Goal: Task Accomplishment & Management: Use online tool/utility

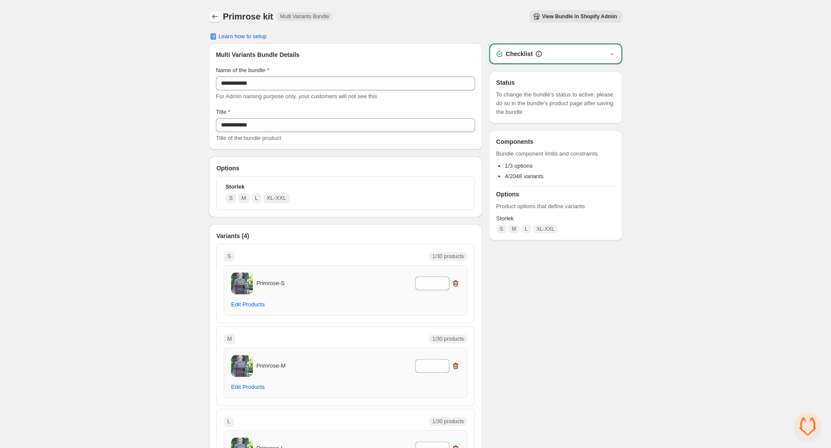
click at [214, 15] on icon "Back" at bounding box center [215, 16] width 9 height 9
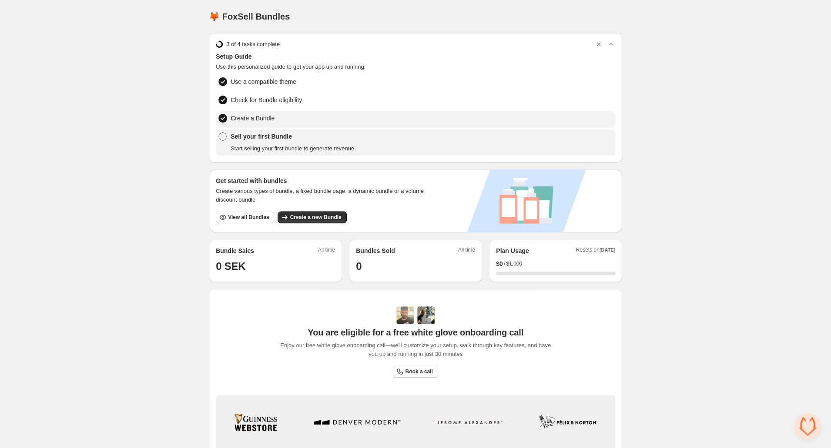
click at [264, 117] on span "Create a Bundle" at bounding box center [253, 118] width 44 height 9
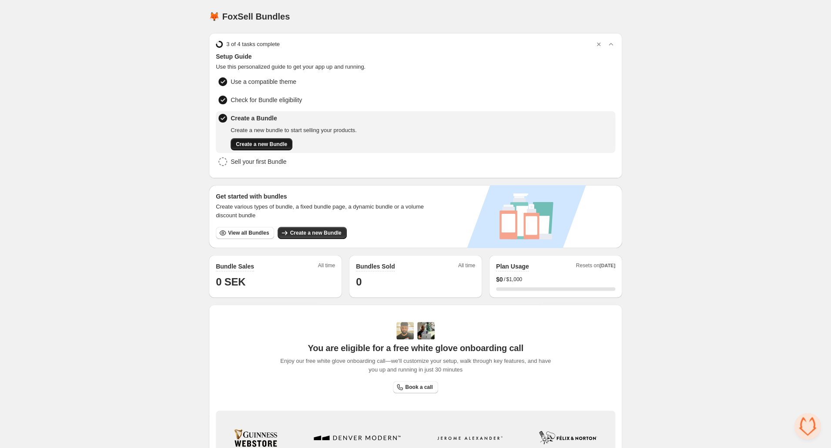
click at [278, 144] on span "Create a new Bundle" at bounding box center [261, 144] width 51 height 7
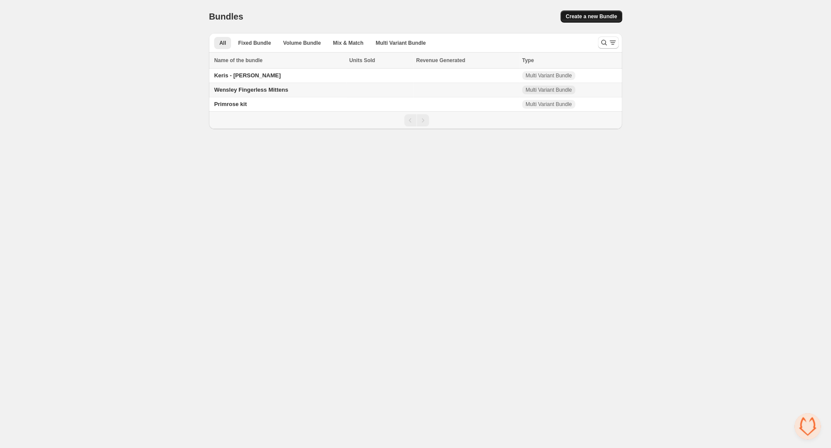
click at [585, 18] on span "Create a new Bundle" at bounding box center [590, 16] width 51 height 7
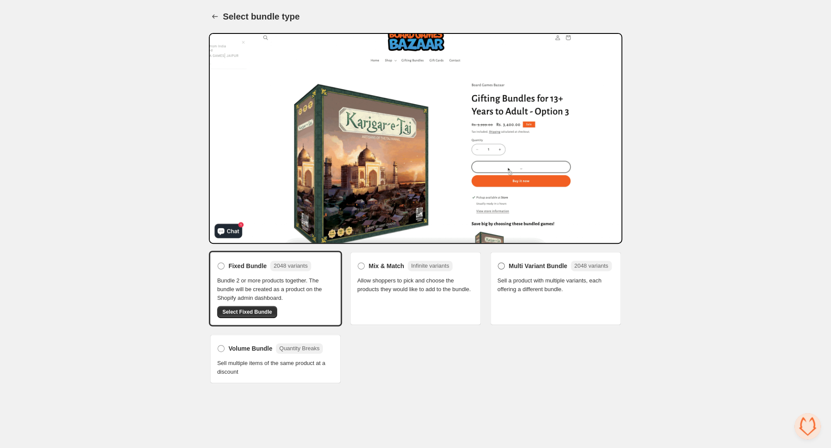
click at [502, 270] on span at bounding box center [501, 266] width 7 height 7
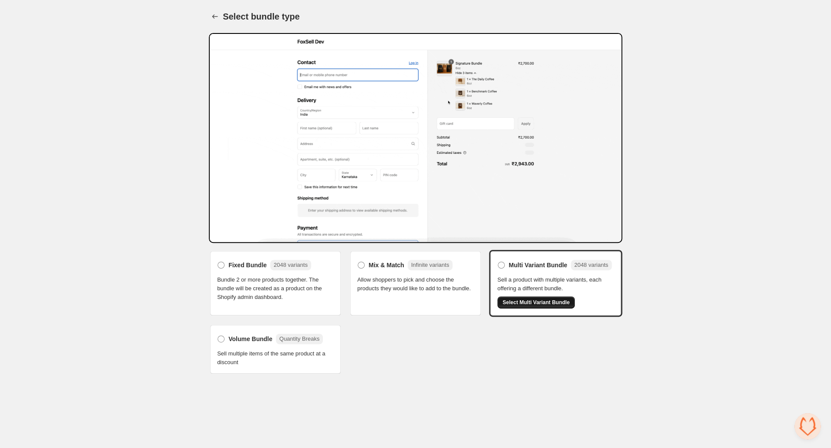
click at [525, 306] on span "Select Multi Variant Bundle" at bounding box center [535, 302] width 67 height 7
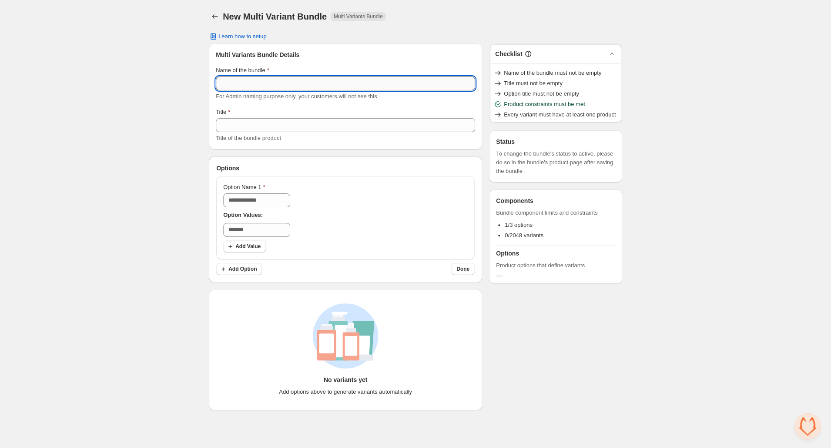
click at [246, 82] on input "Name of the bundle" at bounding box center [345, 84] width 259 height 14
paste input "**********"
type input "**********"
click at [268, 139] on span "Title of the bundle product" at bounding box center [248, 138] width 65 height 7
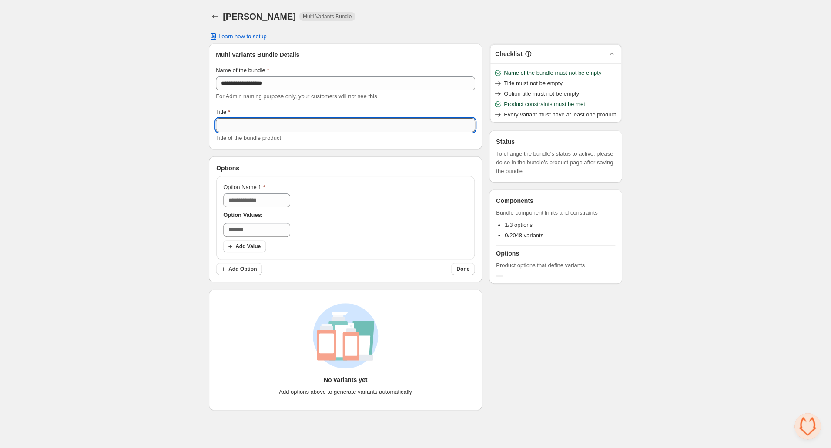
click at [268, 122] on input "Title" at bounding box center [345, 125] width 259 height 14
paste input "**********"
type input "**********"
click at [268, 202] on input "Option Name 1" at bounding box center [256, 201] width 67 height 14
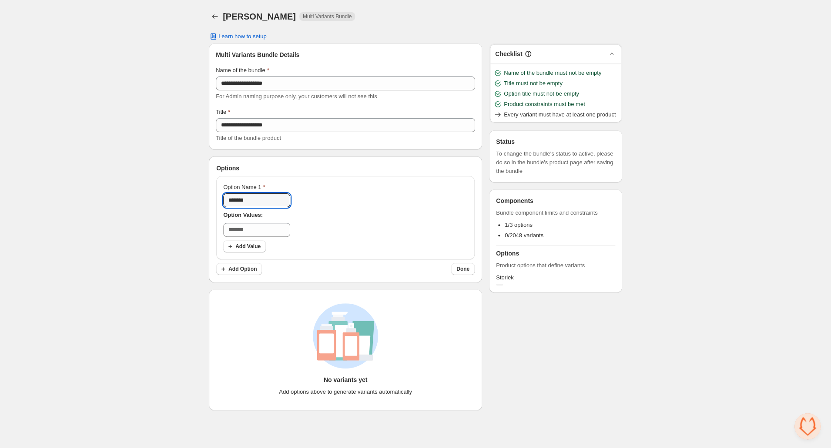
type input "*******"
click at [254, 230] on input "text" at bounding box center [256, 230] width 67 height 14
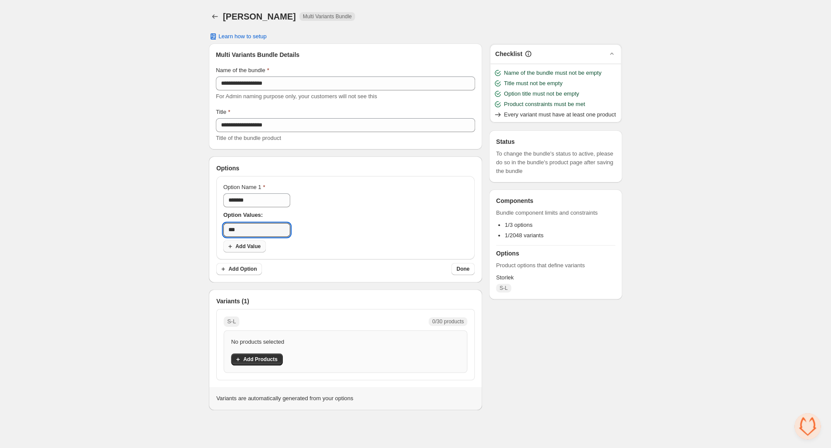
type input "***"
click at [251, 248] on span "Add Value" at bounding box center [247, 246] width 25 height 7
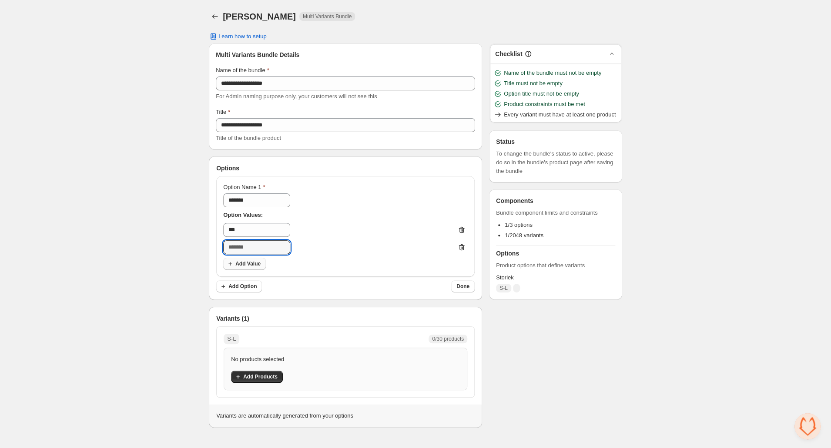
click at [251, 248] on input "text" at bounding box center [256, 248] width 67 height 14
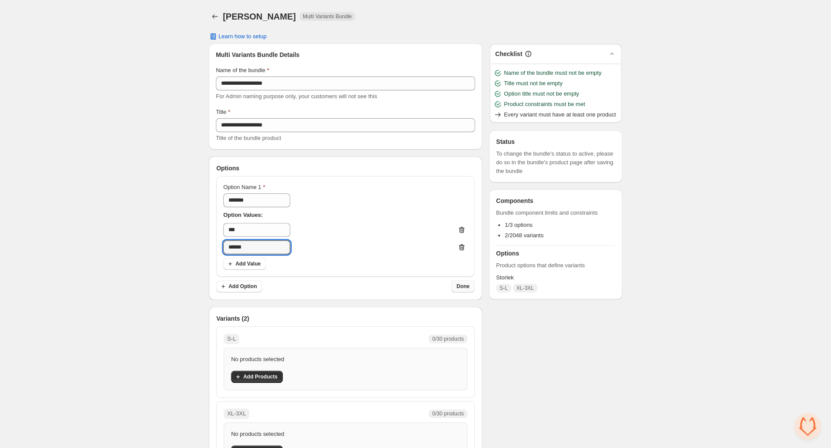
type input "******"
click at [466, 284] on span "Done" at bounding box center [462, 286] width 13 height 7
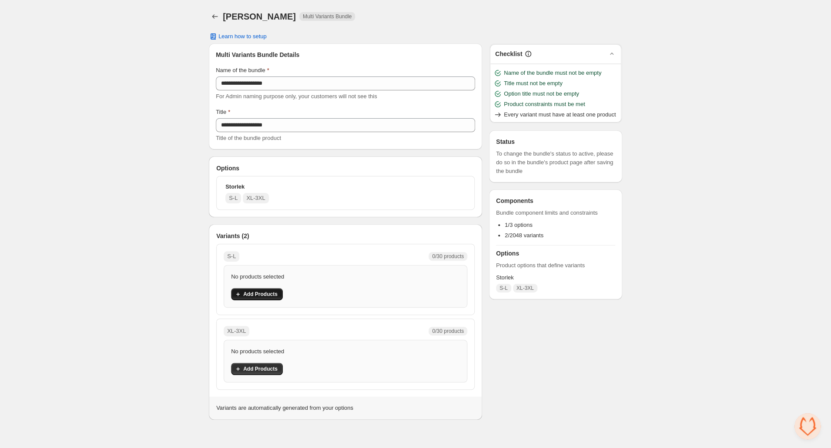
click at [259, 295] on span "Add Products" at bounding box center [260, 294] width 34 height 7
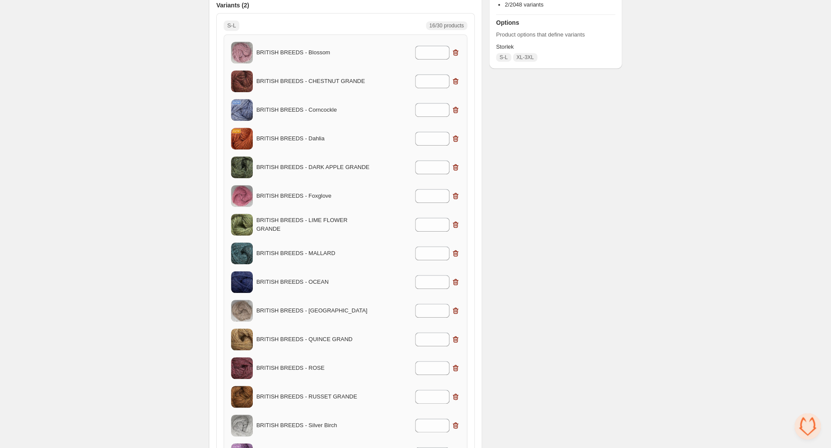
scroll to position [230, 0]
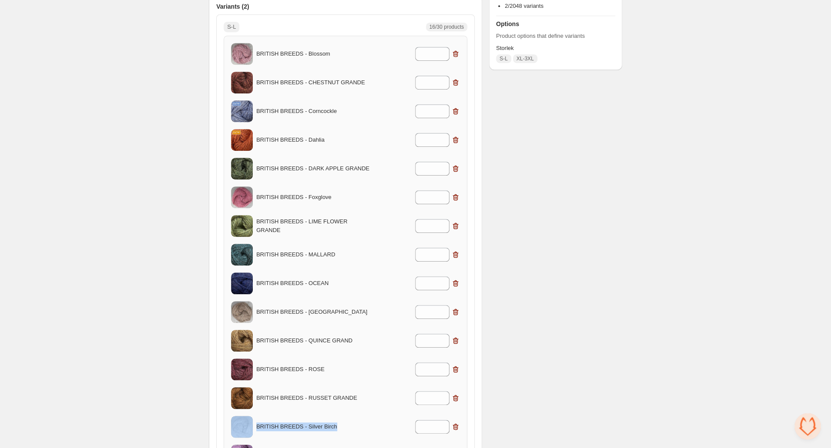
drag, startPoint x: 229, startPoint y: 41, endPoint x: 391, endPoint y: 432, distance: 422.8
click at [391, 432] on div "BRITISH BREEDS - Blossom * BRITISH BREEDS - CHESTNUT GRANDE * BRITISH BREEDS - …" at bounding box center [346, 276] width 244 height 481
copy div "BRITISH BREEDS - Silver Birch"
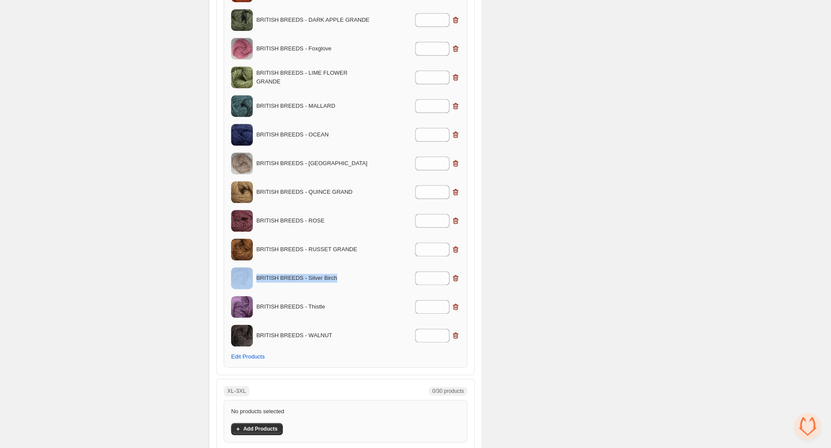
scroll to position [416, 0]
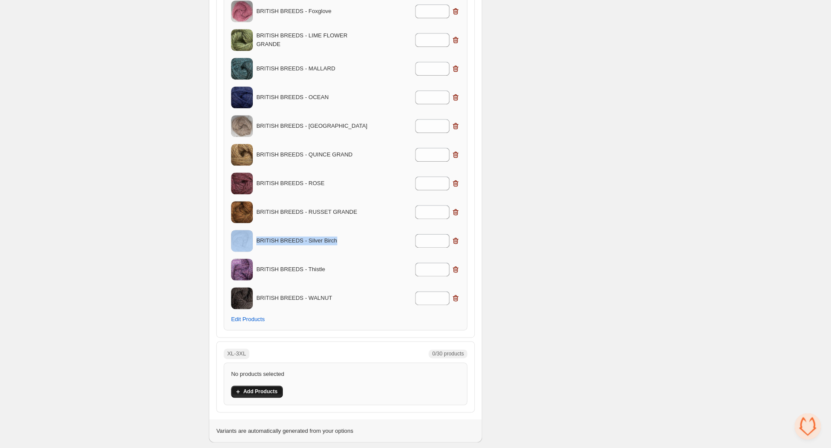
click at [270, 393] on span "Add Products" at bounding box center [260, 391] width 34 height 7
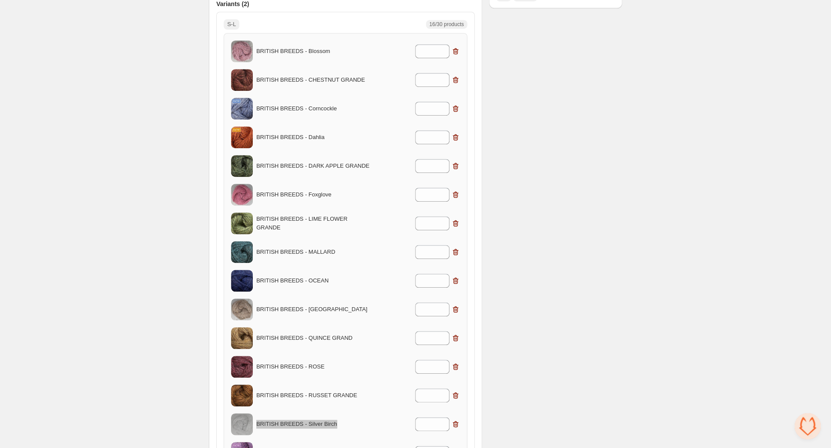
scroll to position [239, 0]
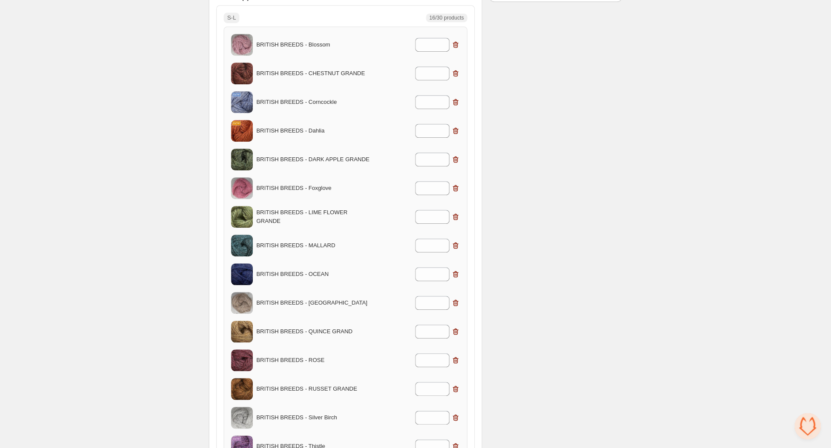
click at [523, 340] on div "Checklist Status To change the bundle's status to active, please do so in the b…" at bounding box center [555, 432] width 133 height 1254
click at [443, 125] on icon at bounding box center [442, 128] width 9 height 9
type input "*"
click at [445, 328] on icon at bounding box center [442, 329] width 9 height 9
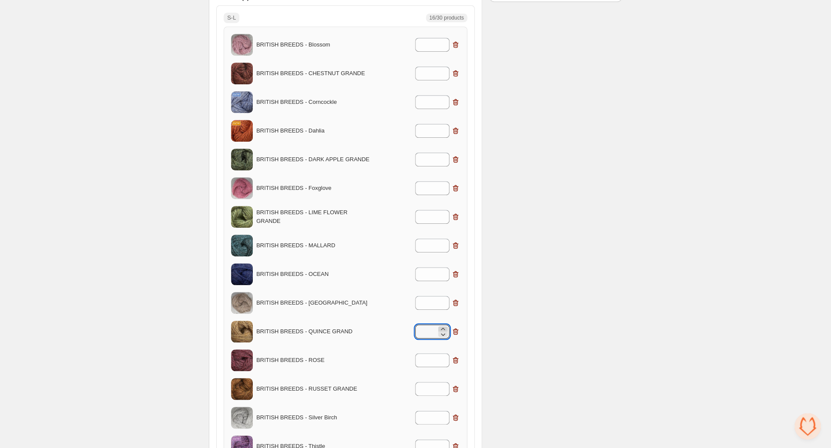
click at [445, 328] on icon at bounding box center [442, 329] width 9 height 9
click at [444, 335] on icon at bounding box center [443, 335] width 4 height 3
type input "*"
click at [445, 213] on icon at bounding box center [442, 214] width 9 height 9
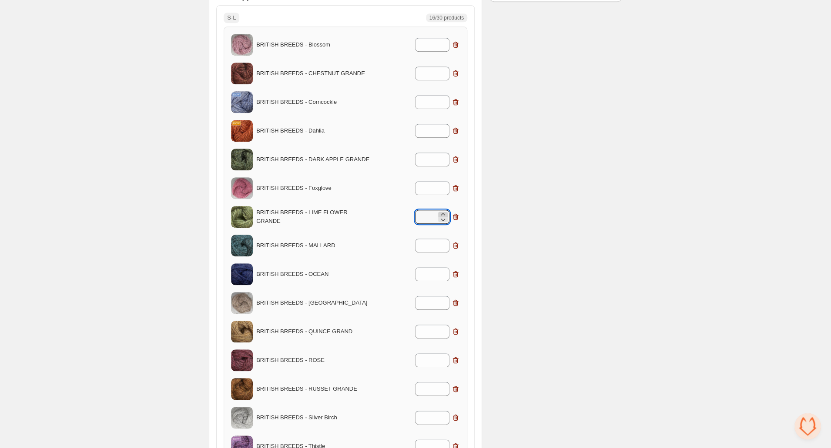
type input "*"
click at [443, 387] on icon at bounding box center [442, 386] width 9 height 9
click at [441, 392] on icon at bounding box center [442, 392] width 9 height 9
type input "*"
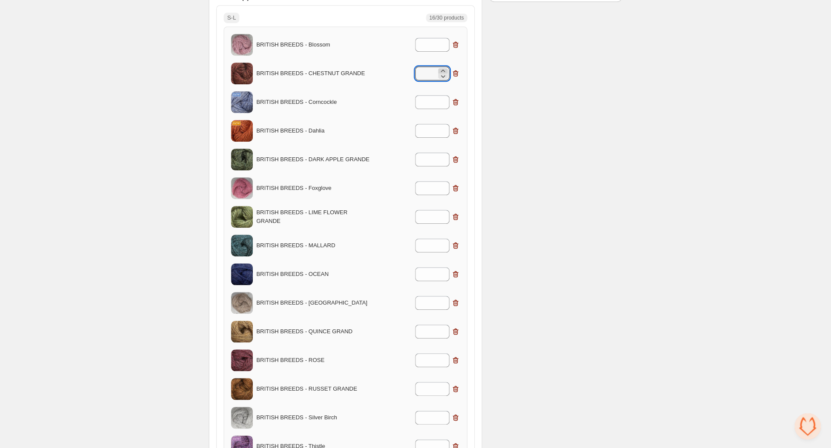
click at [443, 67] on icon at bounding box center [442, 71] width 9 height 9
type input "*"
click at [443, 298] on icon at bounding box center [442, 300] width 9 height 9
type input "*"
click at [442, 42] on icon at bounding box center [443, 42] width 4 height 2
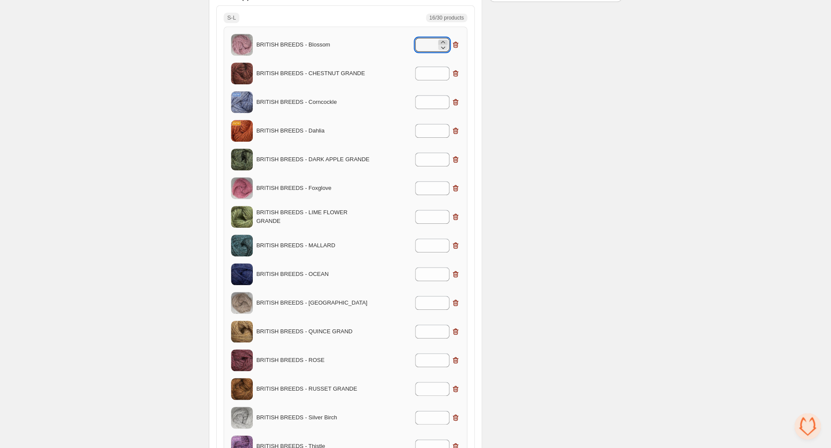
click at [442, 42] on icon at bounding box center [443, 42] width 4 height 2
type input "*"
click at [444, 356] on icon at bounding box center [442, 358] width 9 height 9
type input "*"
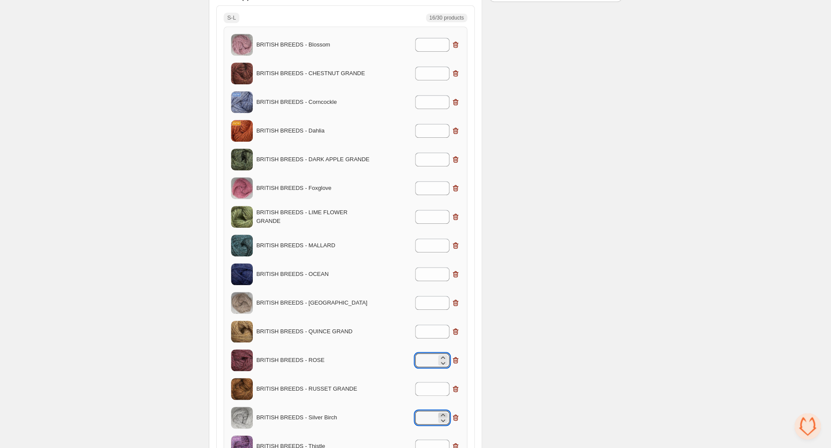
click at [445, 412] on icon at bounding box center [442, 415] width 9 height 9
type input "*"
click at [442, 97] on icon at bounding box center [442, 99] width 9 height 9
type input "*"
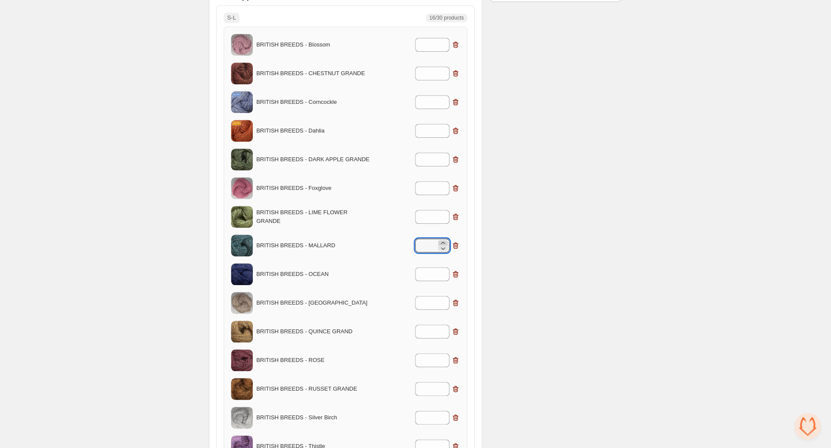
click at [442, 241] on icon at bounding box center [442, 243] width 9 height 9
type input "*"
click at [440, 273] on icon at bounding box center [442, 277] width 9 height 9
click at [444, 271] on icon at bounding box center [442, 272] width 9 height 9
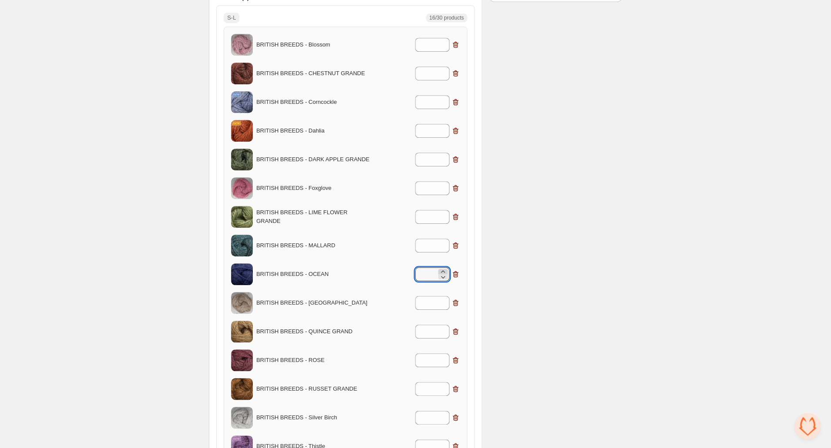
type input "*"
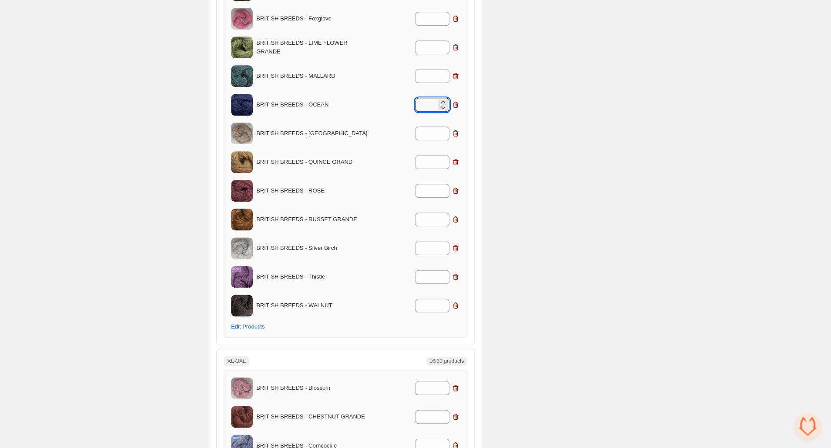
scroll to position [0, 0]
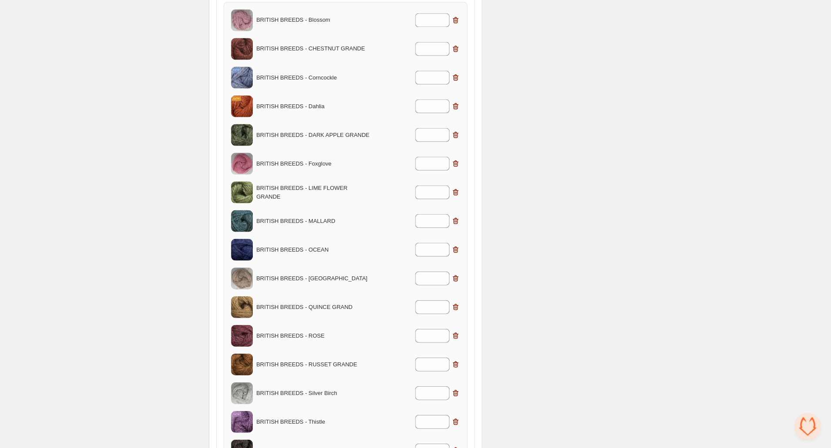
scroll to position [778, 0]
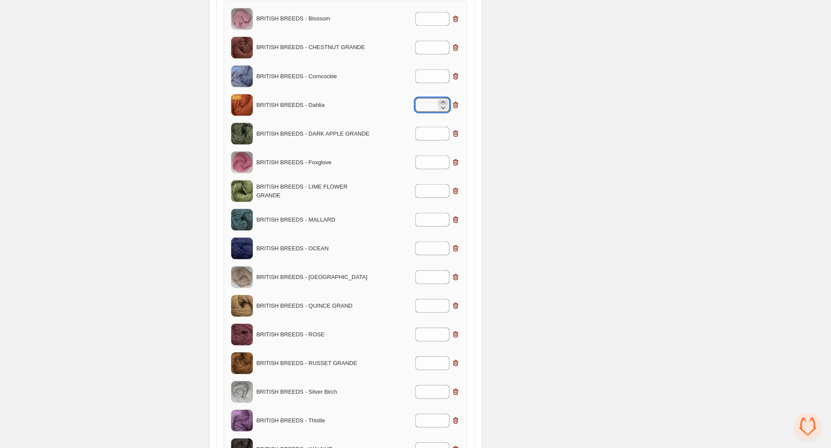
click at [439, 98] on icon at bounding box center [442, 102] width 9 height 9
type input "*"
click at [445, 301] on icon at bounding box center [442, 303] width 9 height 9
type input "*"
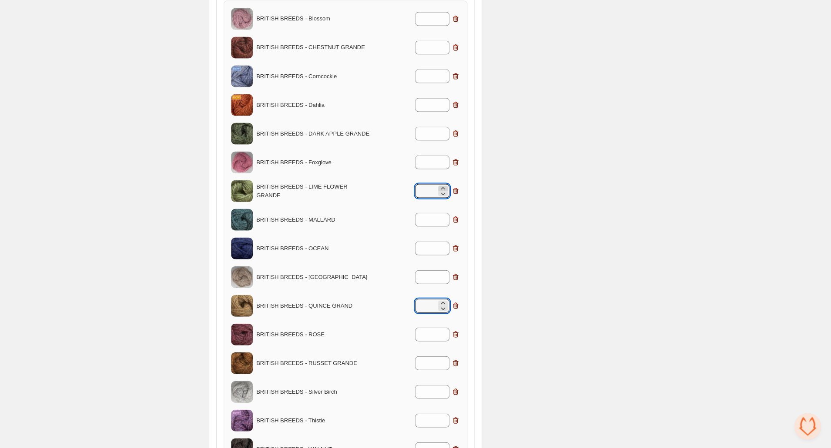
click at [441, 187] on icon at bounding box center [442, 188] width 9 height 9
type input "*"
click at [441, 359] on icon at bounding box center [442, 360] width 9 height 9
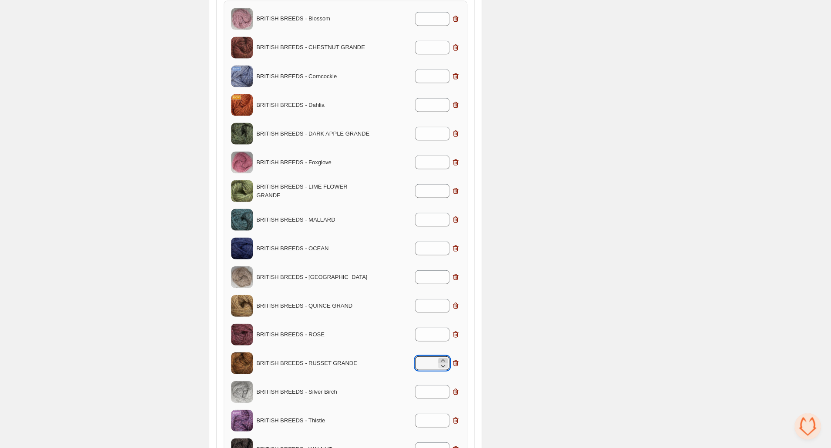
type input "*"
click at [444, 42] on icon at bounding box center [442, 44] width 9 height 9
type input "*"
click at [446, 271] on icon at bounding box center [442, 274] width 9 height 9
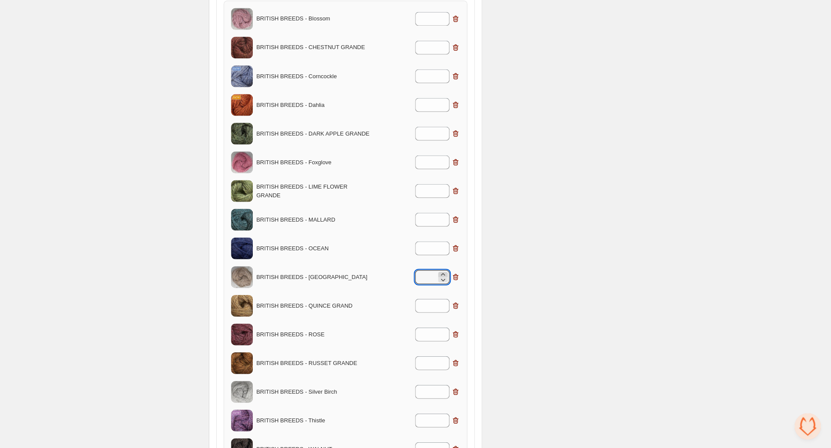
click at [446, 271] on icon at bounding box center [442, 274] width 9 height 9
type input "*"
click at [442, 13] on icon at bounding box center [442, 16] width 9 height 9
type input "*"
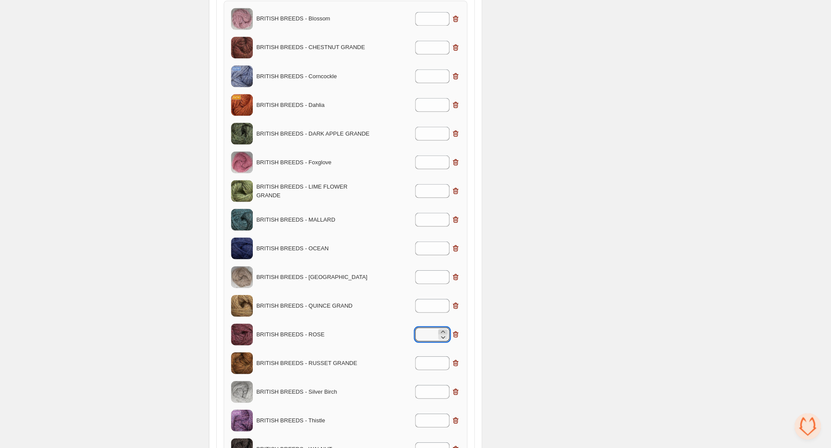
click at [445, 329] on icon at bounding box center [442, 332] width 9 height 9
type input "*"
click at [447, 386] on icon at bounding box center [442, 389] width 9 height 9
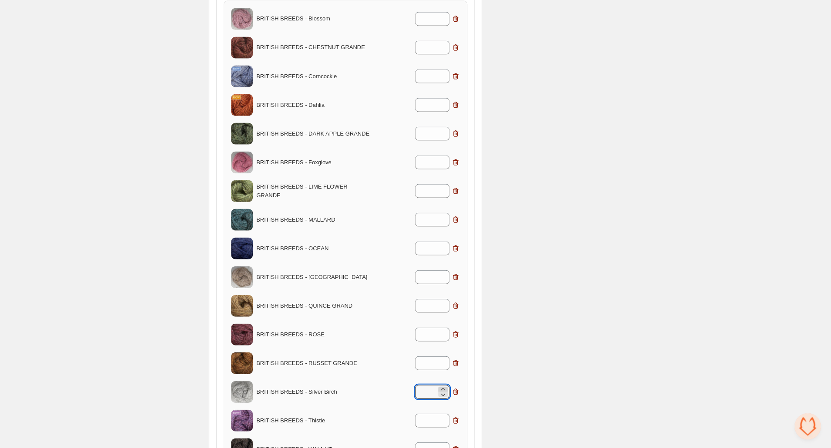
click at [447, 386] on icon at bounding box center [442, 389] width 9 height 9
type input "*"
click at [445, 70] on icon at bounding box center [442, 73] width 9 height 9
type input "*"
click at [445, 241] on icon at bounding box center [442, 245] width 9 height 9
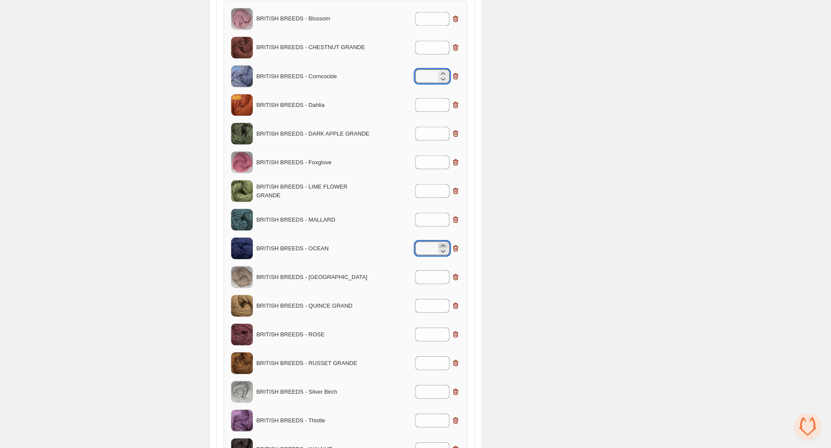
type input "*"
click at [442, 213] on icon at bounding box center [442, 217] width 9 height 9
type input "*"
click at [442, 129] on icon at bounding box center [442, 131] width 9 height 9
type input "*"
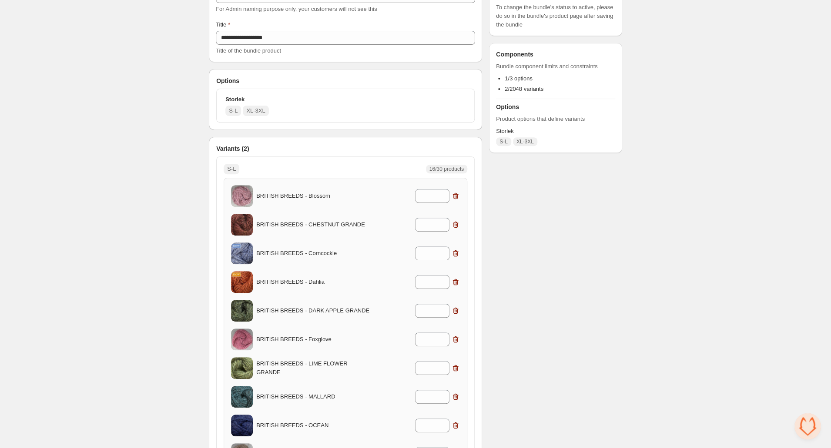
scroll to position [0, 0]
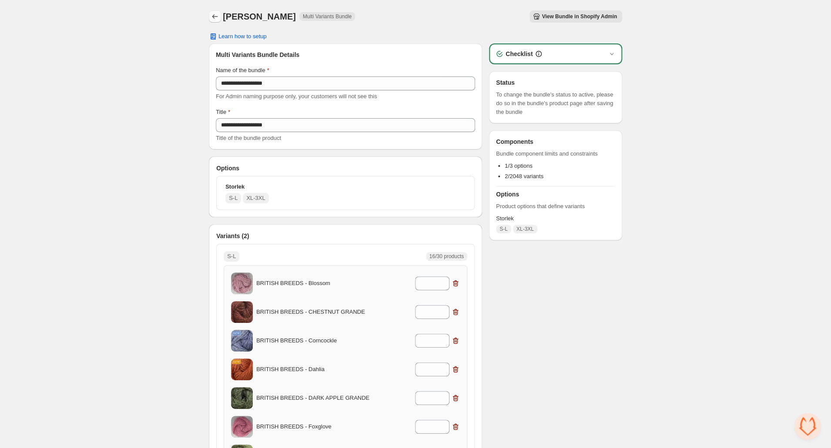
click at [213, 15] on icon "Back" at bounding box center [215, 16] width 9 height 9
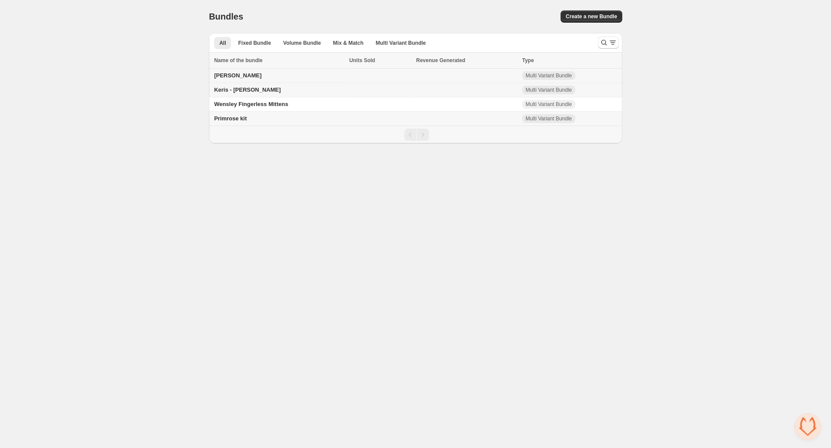
click at [228, 74] on span "[PERSON_NAME]" at bounding box center [237, 75] width 47 height 7
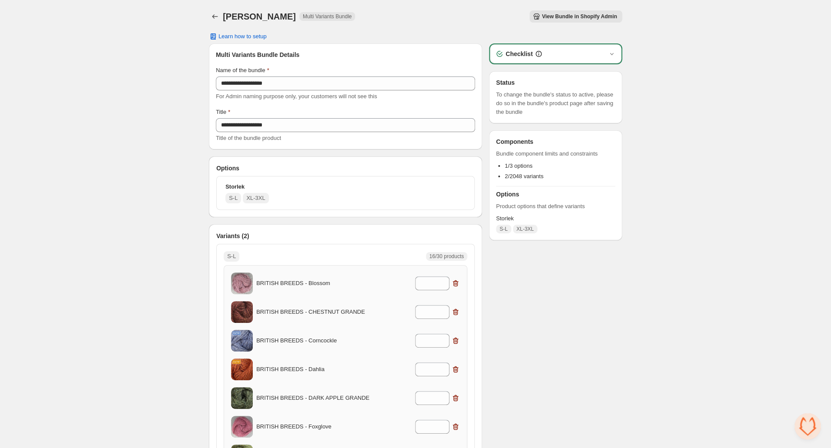
click at [599, 14] on span "View Bundle in Shopify Admin" at bounding box center [579, 16] width 75 height 7
click at [215, 16] on icon "Back" at bounding box center [215, 16] width 9 height 9
